Goal: Task Accomplishment & Management: Manage account settings

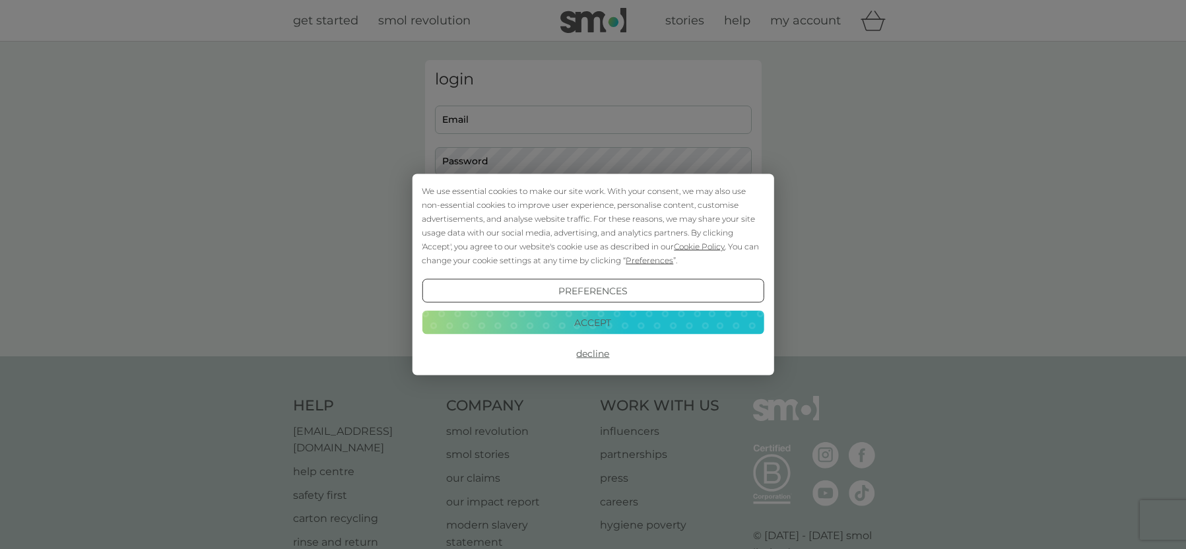
click at [553, 122] on div "We use essential cookies to make our site work. With your consent, we may also …" at bounding box center [593, 274] width 1186 height 549
click at [573, 321] on button "Accept" at bounding box center [593, 322] width 342 height 24
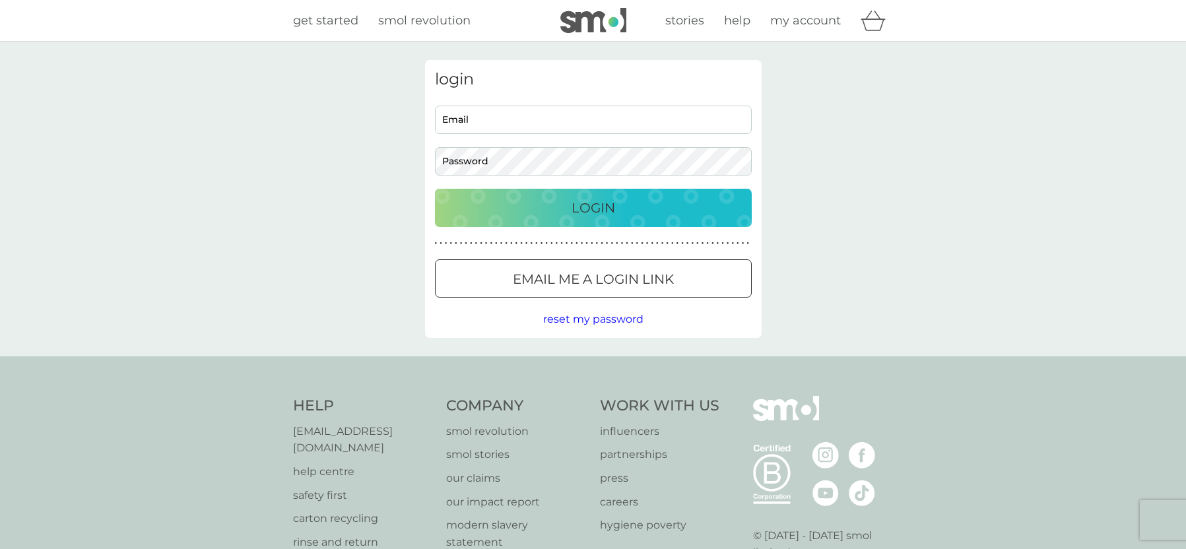
click at [528, 118] on input "Email" at bounding box center [593, 120] width 317 height 28
type input "ktaussig@gmail.com"
click at [435, 189] on button "Login" at bounding box center [593, 208] width 317 height 38
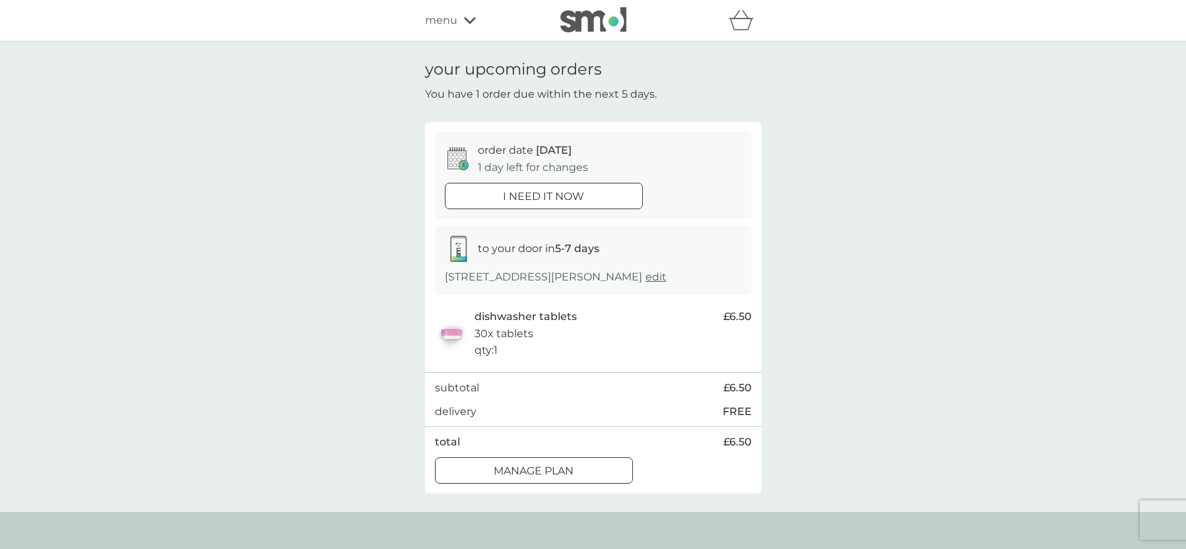
click at [559, 476] on p "Manage plan" at bounding box center [534, 471] width 80 height 17
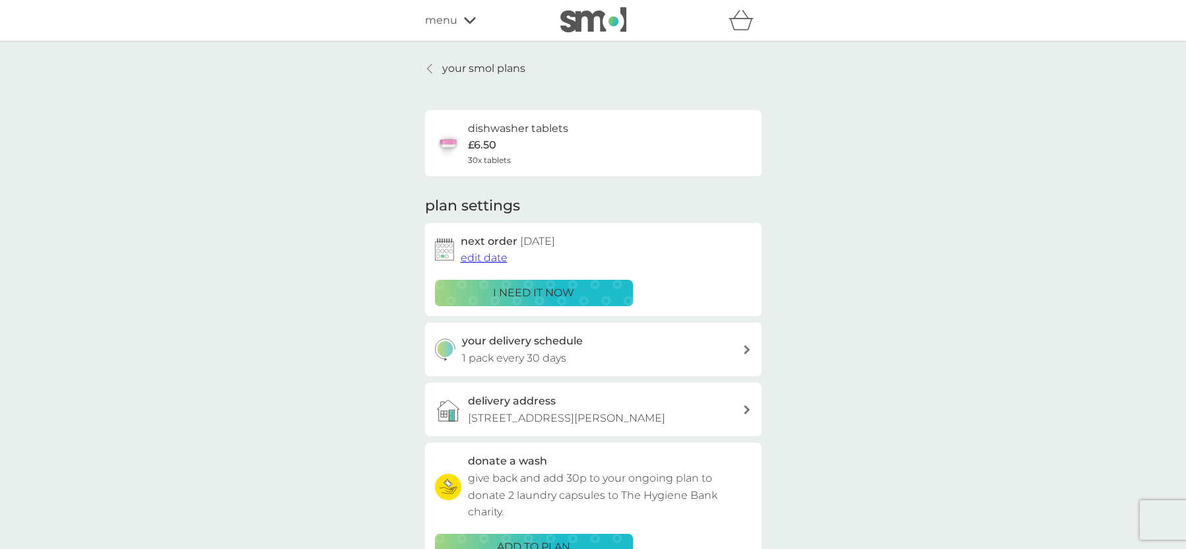
click at [552, 140] on div "dishwasher tablets £6.50 30x tablets" at bounding box center [518, 143] width 100 height 46
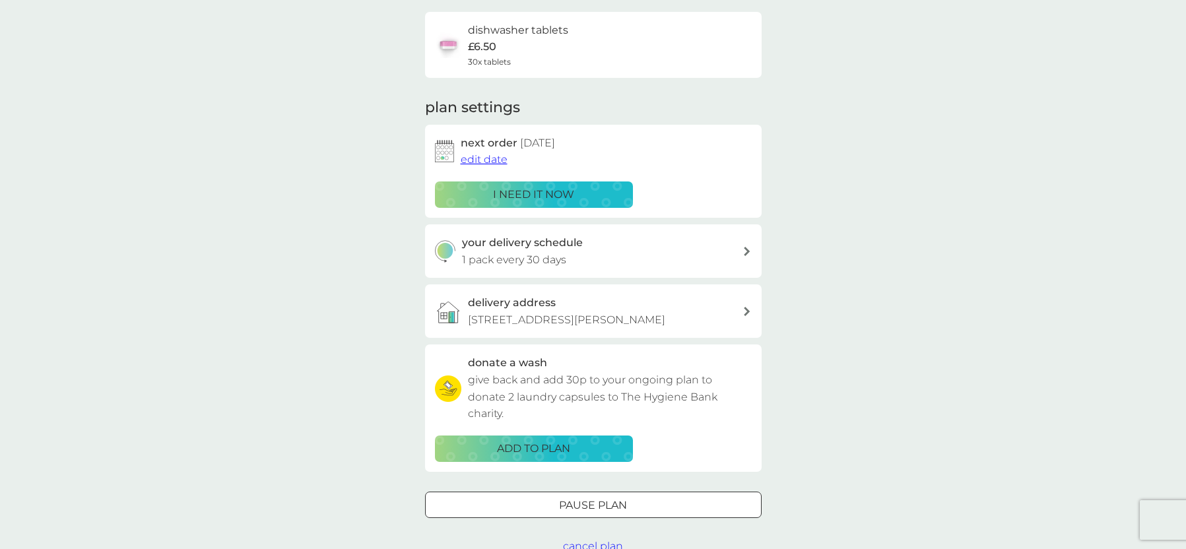
scroll to position [109, 0]
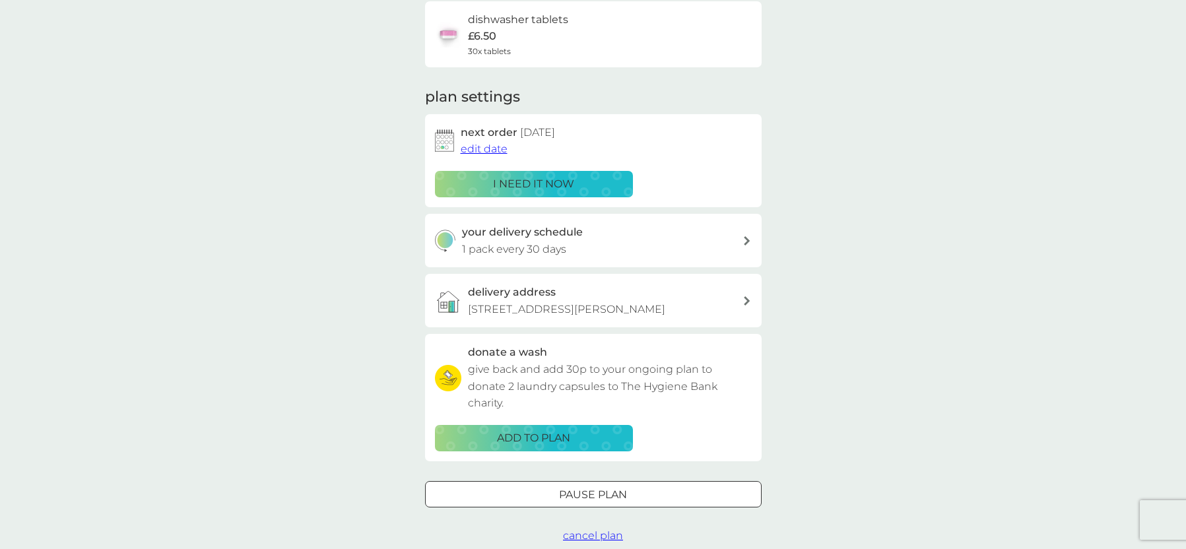
click at [635, 245] on div "your delivery schedule 1 pack every 30 days" at bounding box center [602, 241] width 280 height 34
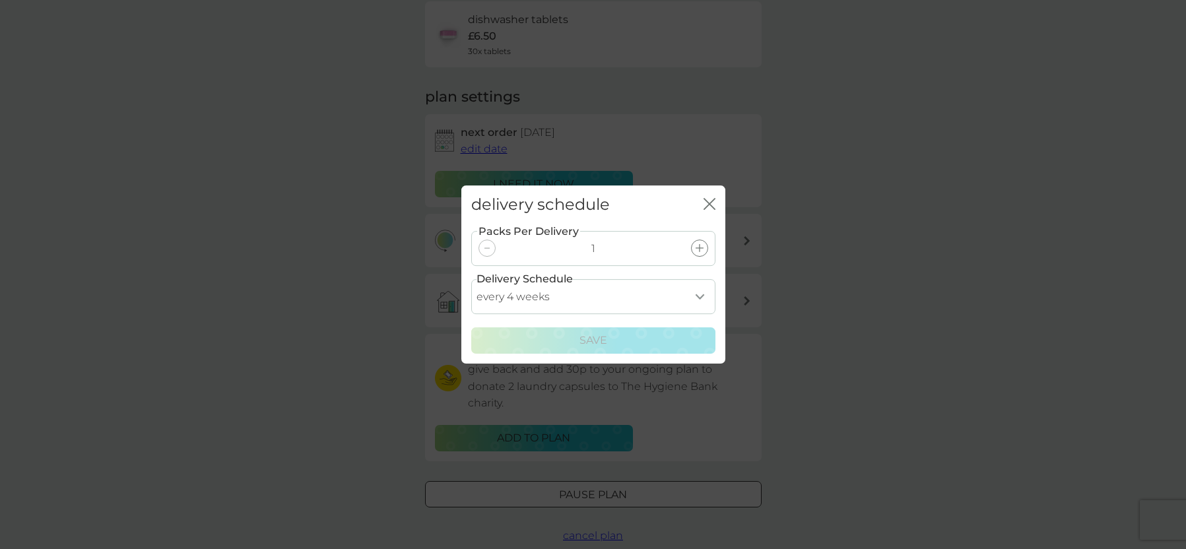
click at [701, 292] on select "every 1 week every 2 weeks every 3 weeks every 4 weeks every 5 weeks every 6 we…" at bounding box center [593, 296] width 244 height 35
click at [471, 279] on select "every 1 week every 2 weeks every 3 weeks every 4 weeks every 5 weeks every 6 we…" at bounding box center [593, 296] width 244 height 35
click at [698, 250] on icon at bounding box center [699, 248] width 8 height 8
click at [698, 296] on select "every 1 week every 2 weeks every 3 weeks every 4 weeks every 5 weeks every 6 we…" at bounding box center [593, 296] width 244 height 35
select select "28"
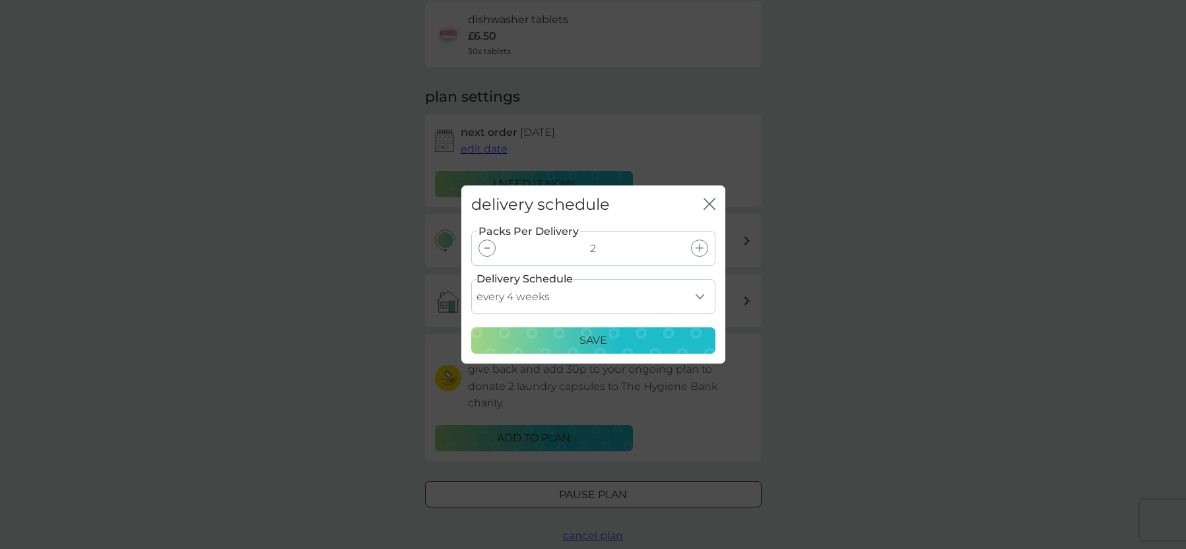
click at [471, 279] on select "every 1 week every 2 weeks every 3 weeks every 4 weeks every 5 weeks every 6 we…" at bounding box center [593, 296] width 244 height 35
click at [634, 333] on div "Save" at bounding box center [593, 340] width 227 height 17
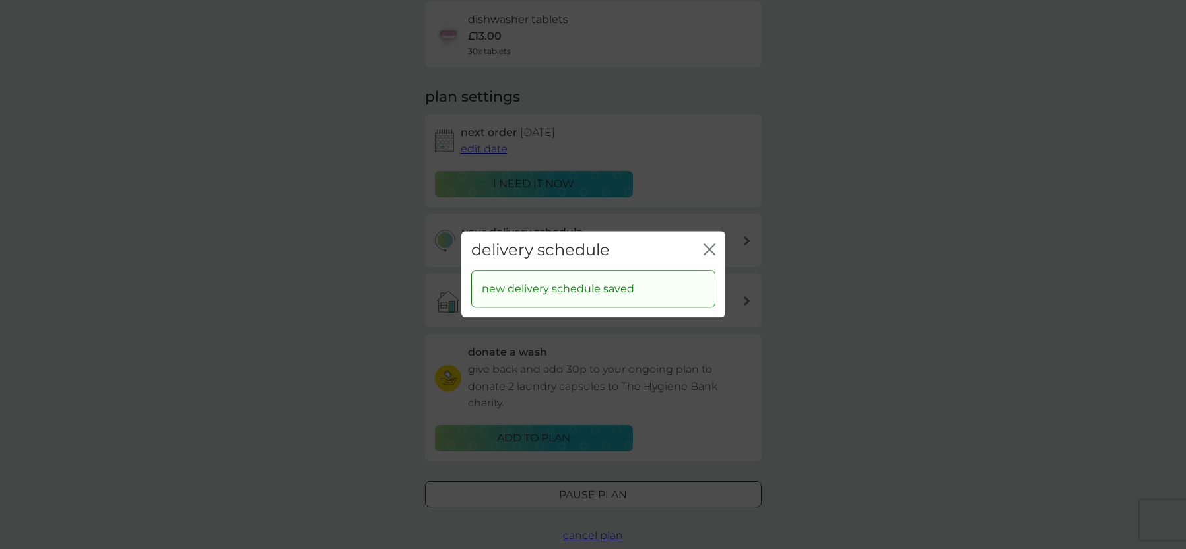
click at [709, 249] on icon "close" at bounding box center [711, 249] width 5 height 11
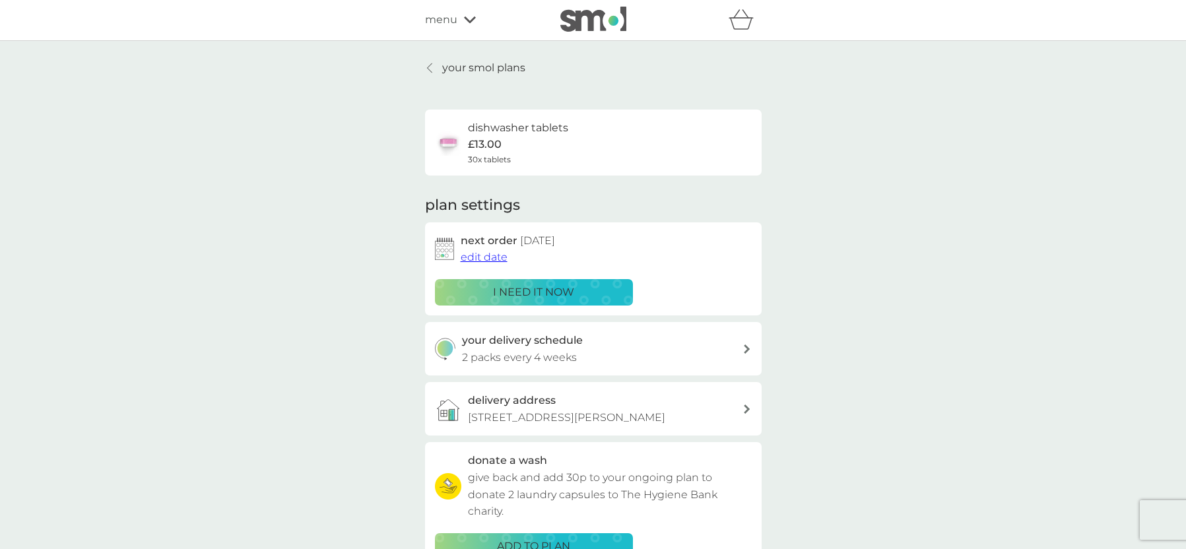
scroll to position [0, 0]
